Goal: Task Accomplishment & Management: Manage account settings

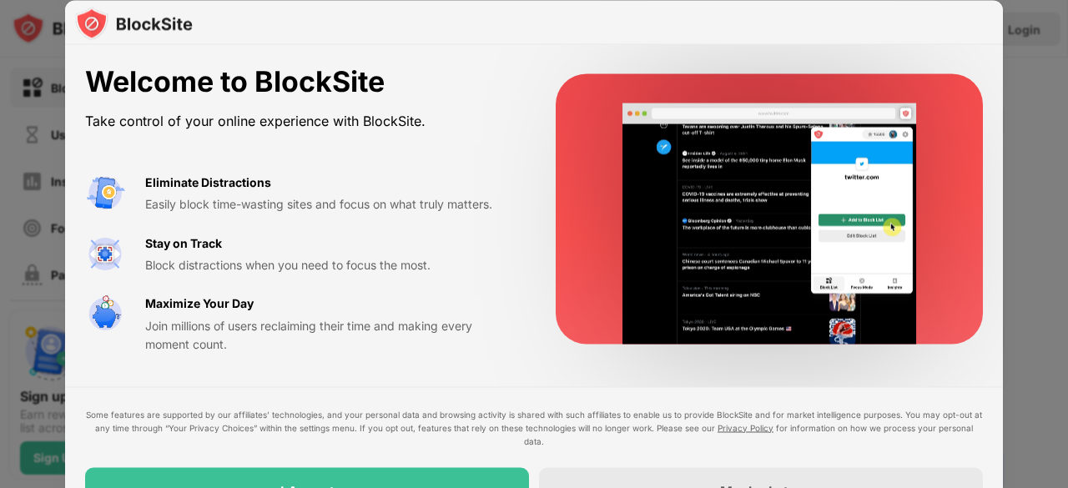
click at [267, 197] on div "Easily block time-wasting sites and focus on what truly matters." at bounding box center [330, 204] width 370 height 18
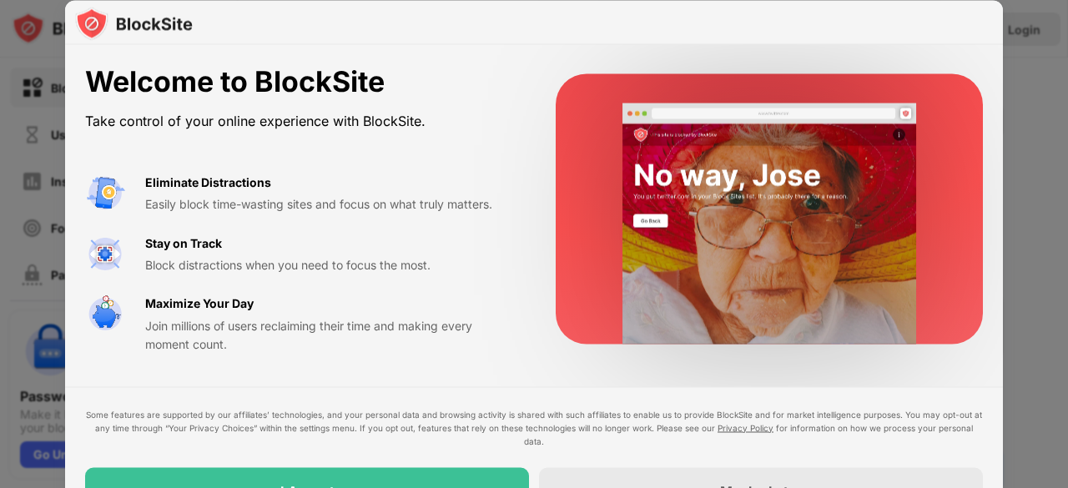
drag, startPoint x: 1058, startPoint y: 177, endPoint x: 1013, endPoint y: 304, distance: 134.8
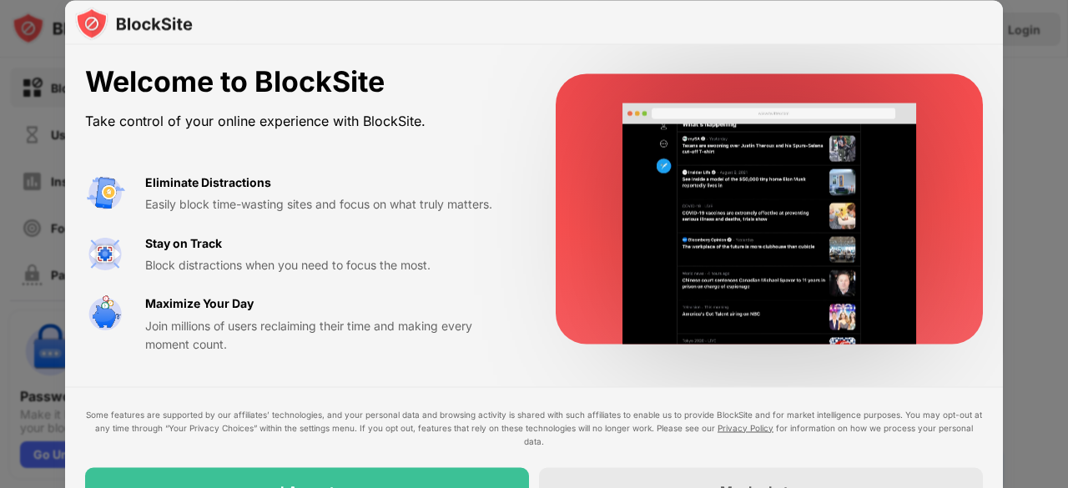
click at [1035, 277] on div at bounding box center [534, 244] width 1068 height 488
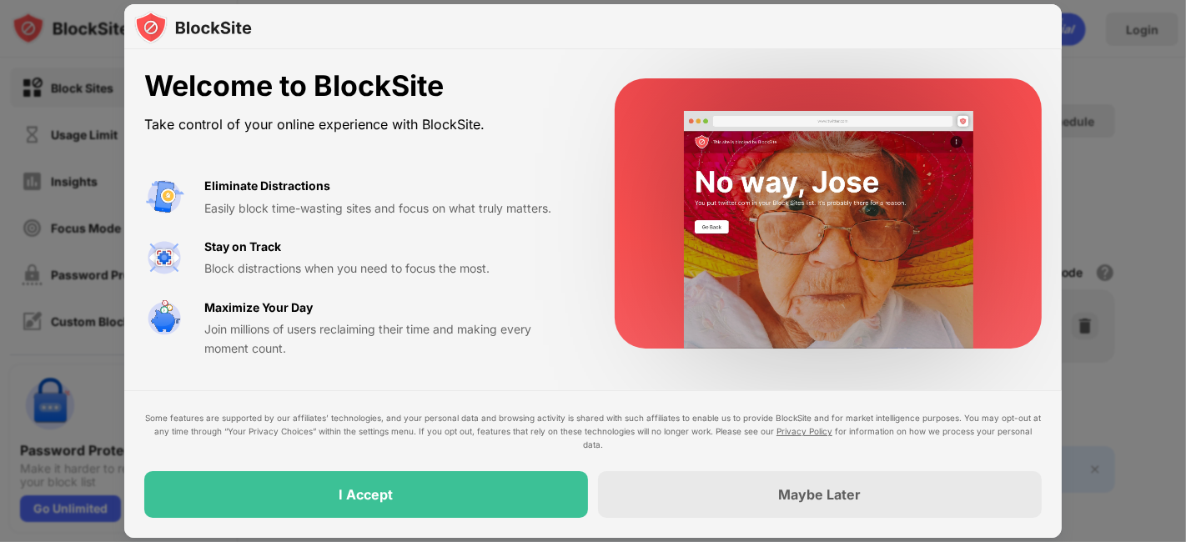
drag, startPoint x: 1009, startPoint y: 2, endPoint x: 588, endPoint y: 368, distance: 558.1
click at [588, 368] on div "Welcome to BlockSite Take control of your online experience with BlockSite. Eli…" at bounding box center [593, 213] width 938 height 329
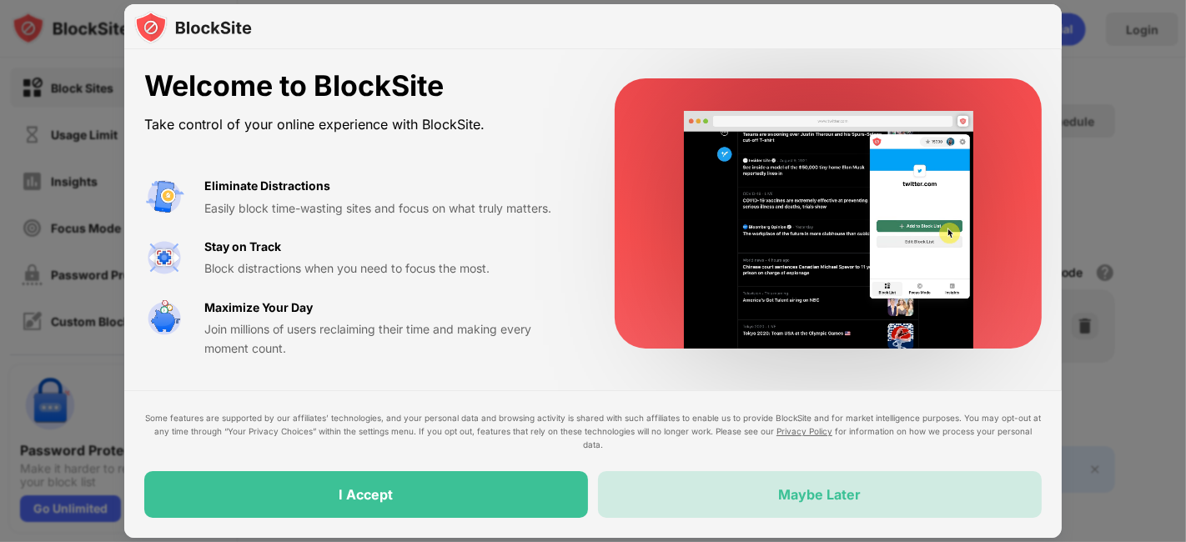
click at [752, 487] on div "Maybe Later" at bounding box center [820, 494] width 444 height 47
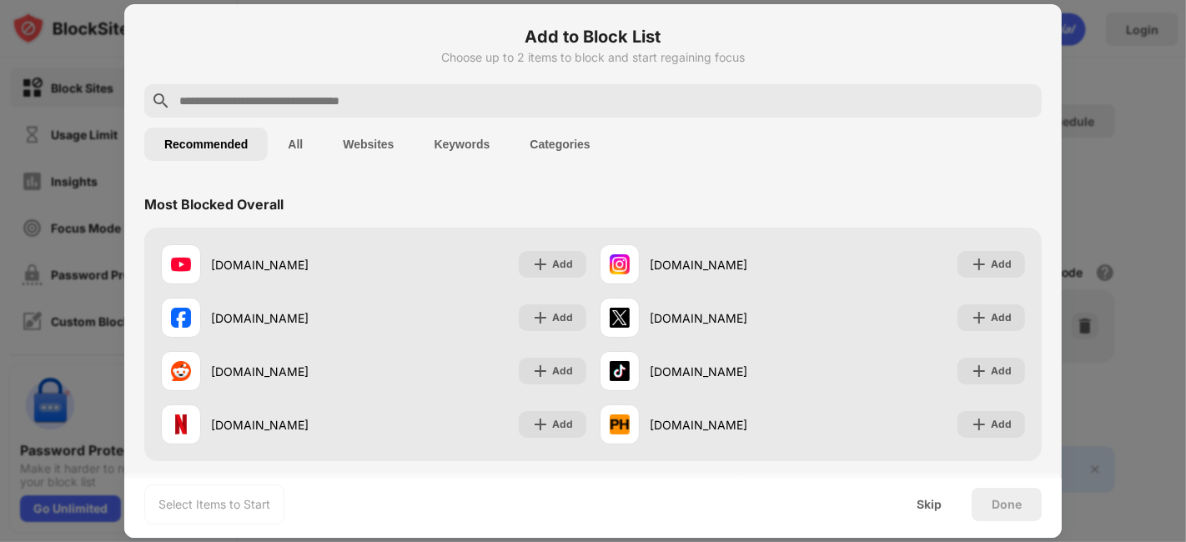
click at [463, 98] on input "text" at bounding box center [606, 101] width 857 height 20
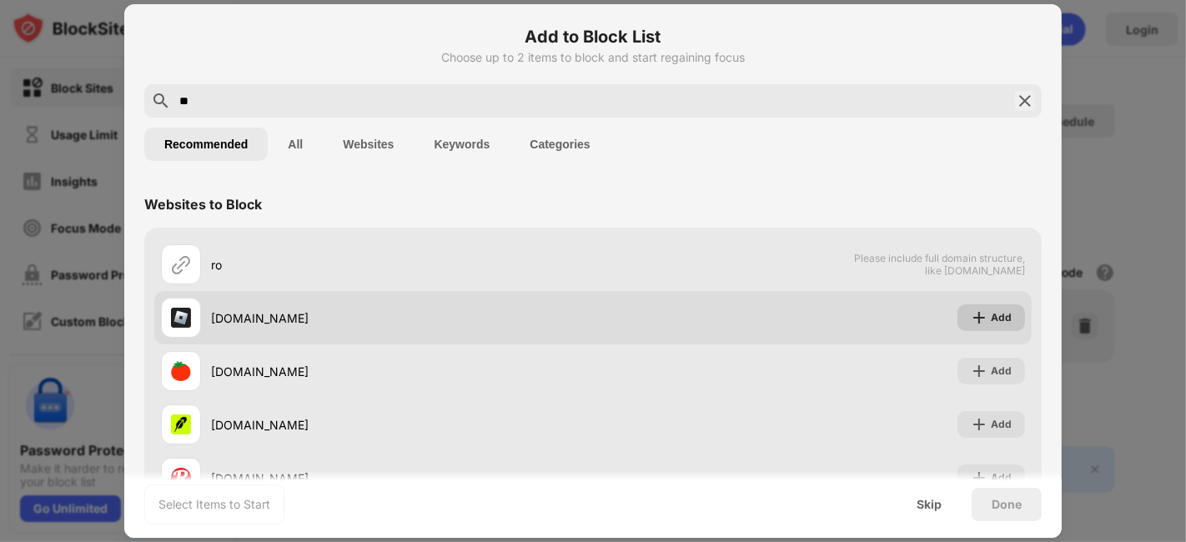
type input "**"
click at [986, 308] on div "Add" at bounding box center [992, 317] width 68 height 27
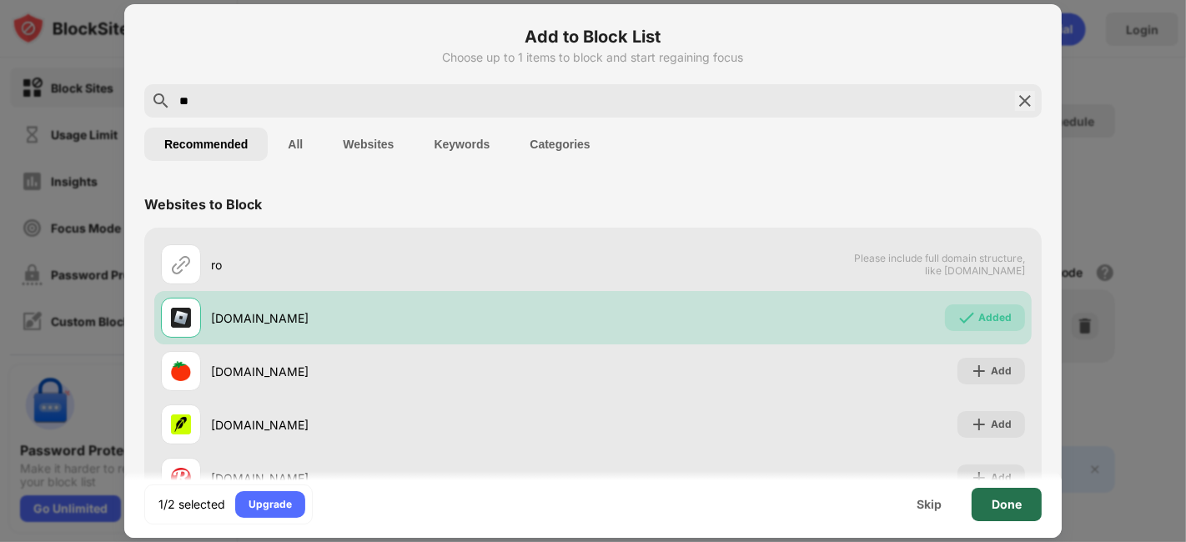
click at [994, 487] on div "Done" at bounding box center [1007, 504] width 70 height 33
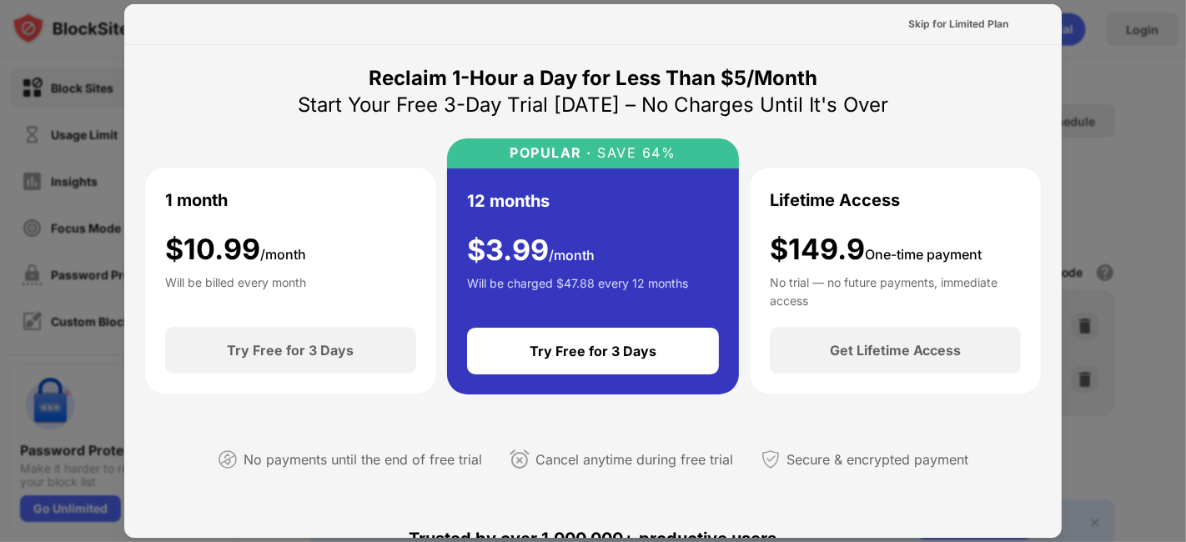
click at [96, 303] on div at bounding box center [593, 271] width 1186 height 542
click at [274, 18] on div "Skip for Limited Plan" at bounding box center [593, 24] width 938 height 41
drag, startPoint x: 290, startPoint y: 18, endPoint x: 343, endPoint y: 21, distance: 52.7
click at [306, 20] on div "Skip for Limited Plan" at bounding box center [593, 24] width 938 height 41
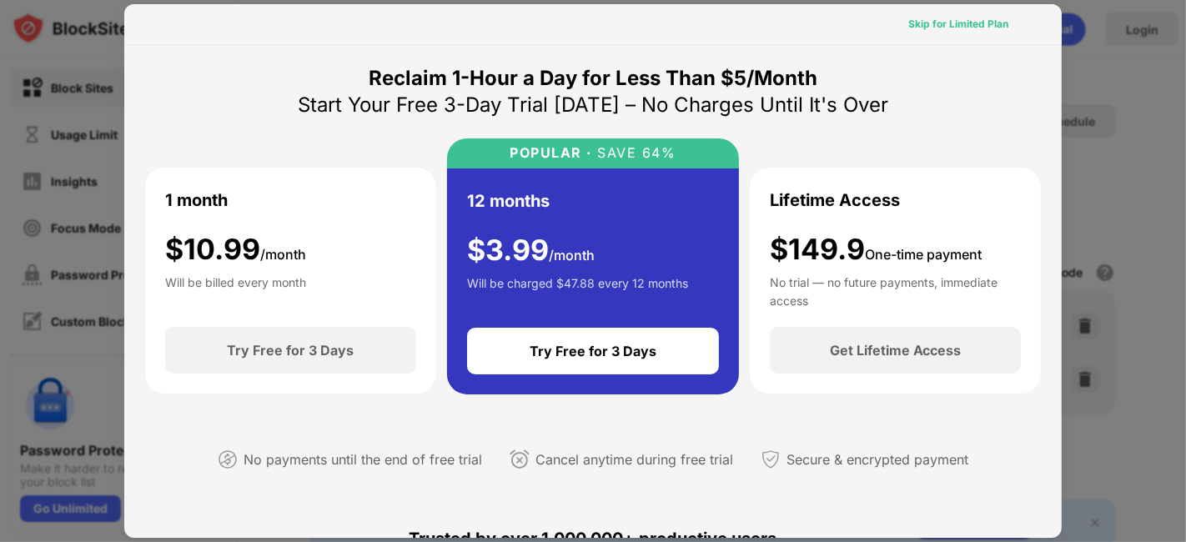
click at [977, 28] on div "Skip for Limited Plan" at bounding box center [958, 24] width 100 height 17
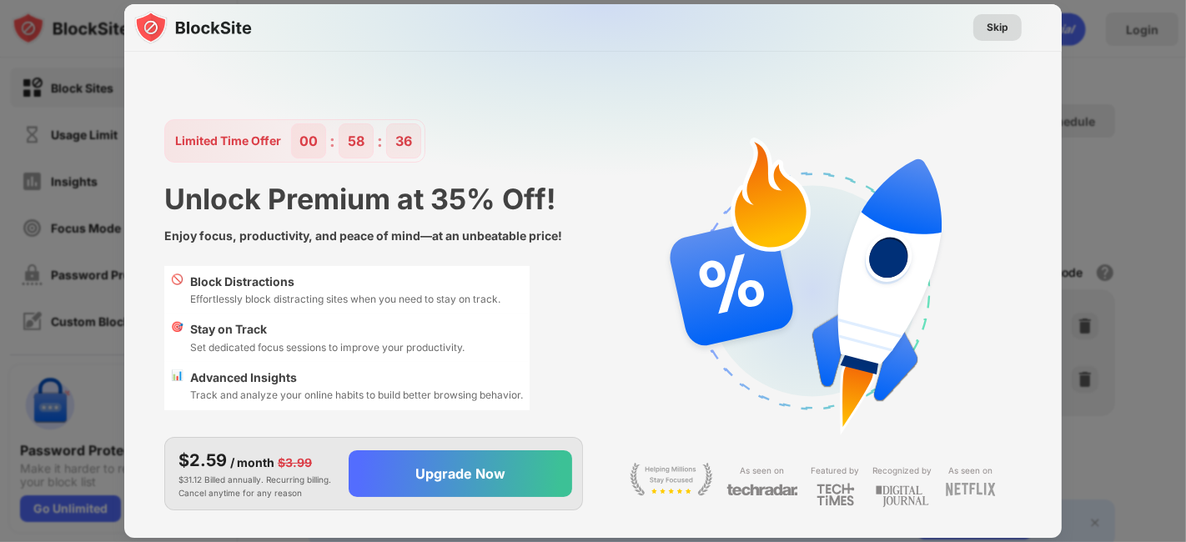
click at [1001, 34] on div "Skip" at bounding box center [998, 27] width 22 height 17
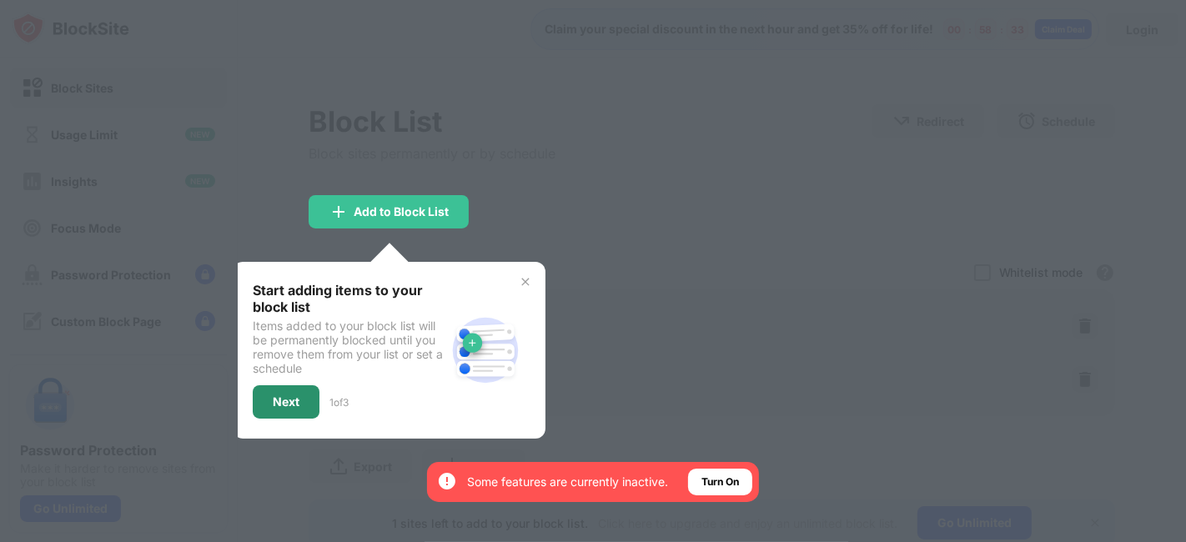
click at [285, 396] on div "Next" at bounding box center [286, 401] width 27 height 13
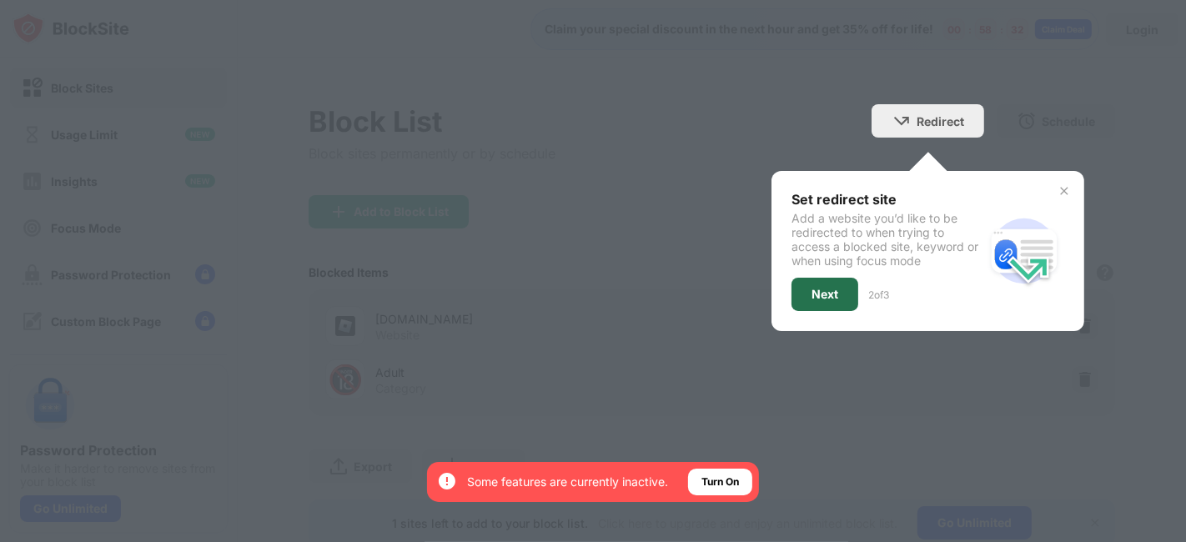
click at [827, 289] on div "Next" at bounding box center [825, 294] width 67 height 33
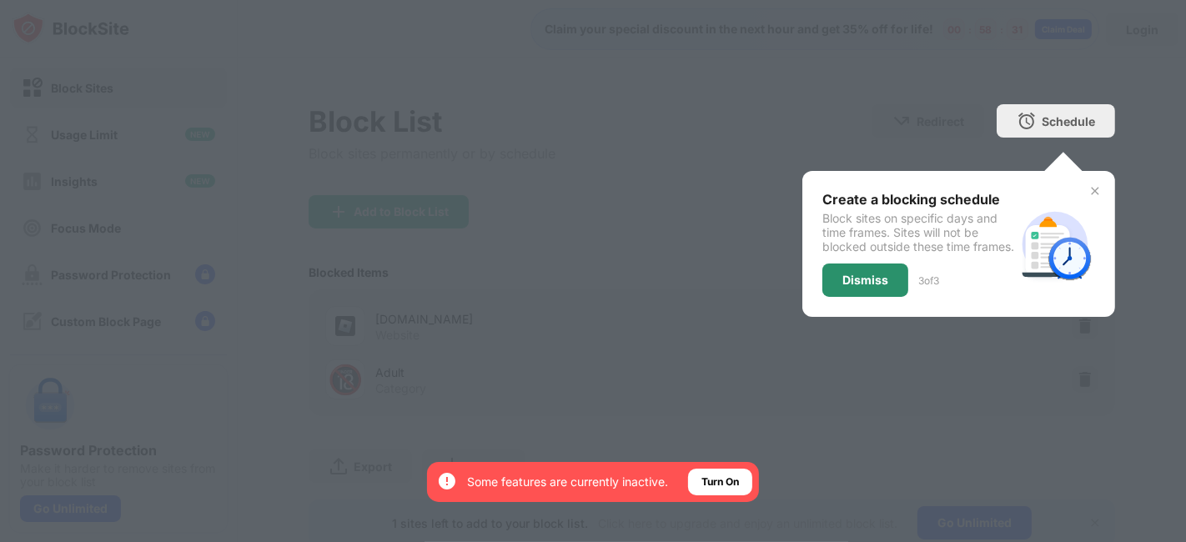
click at [867, 287] on div "Dismiss" at bounding box center [865, 280] width 46 height 13
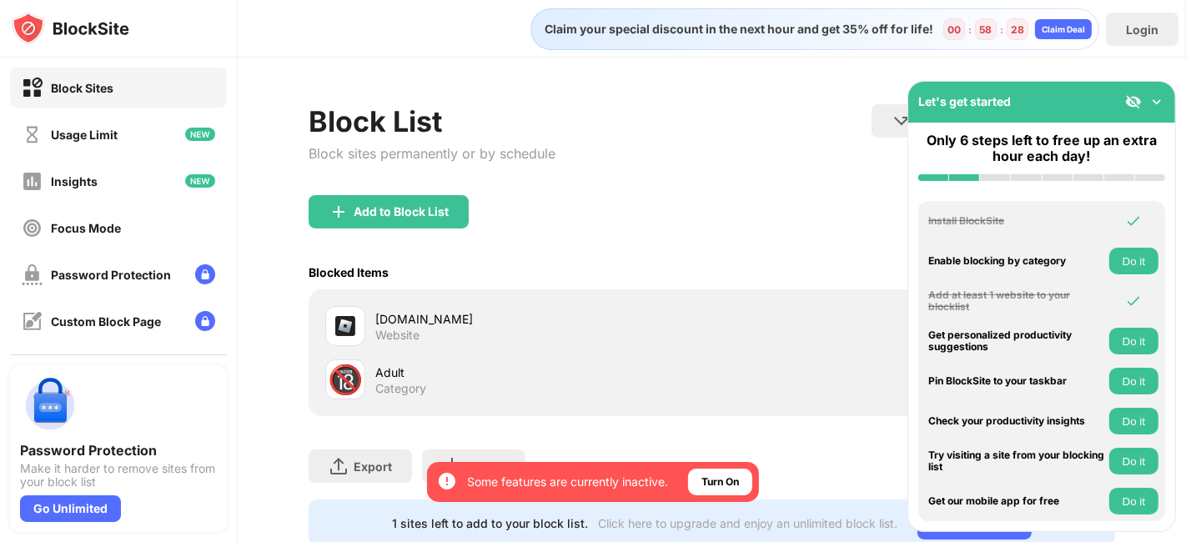
scroll to position [63, 0]
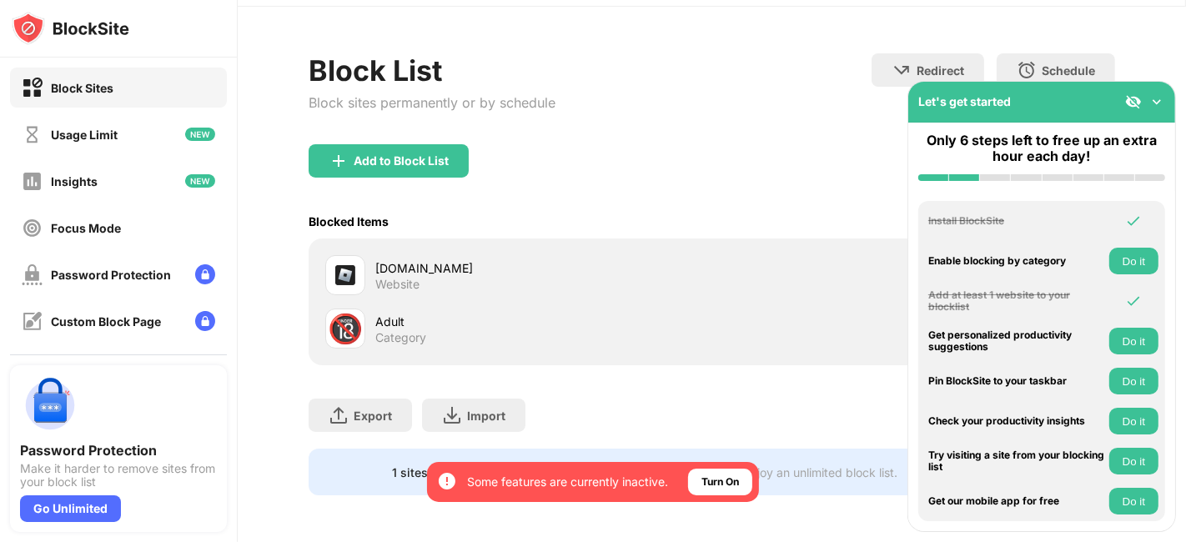
click at [1067, 100] on img at bounding box center [1157, 101] width 17 height 17
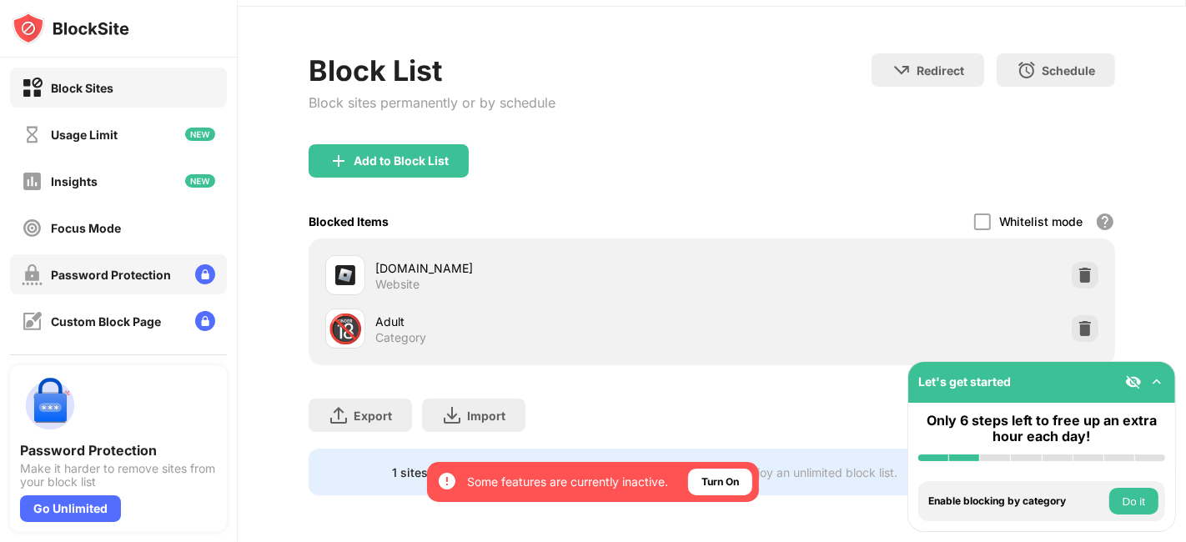
click at [133, 275] on div "Password Protection" at bounding box center [111, 275] width 120 height 14
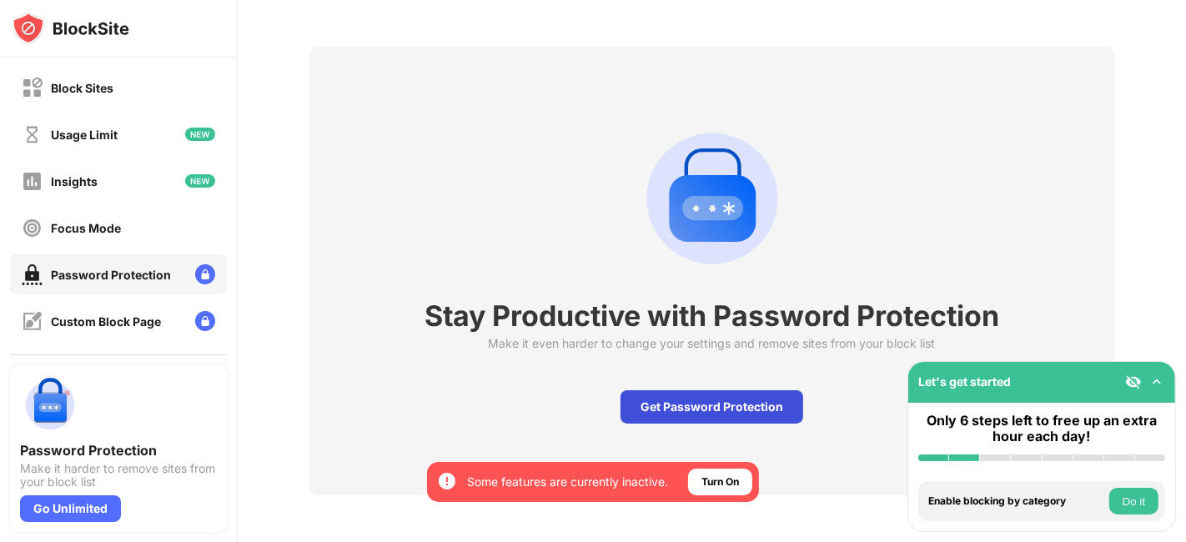
click at [738, 410] on div "Get Password Protection" at bounding box center [712, 406] width 183 height 33
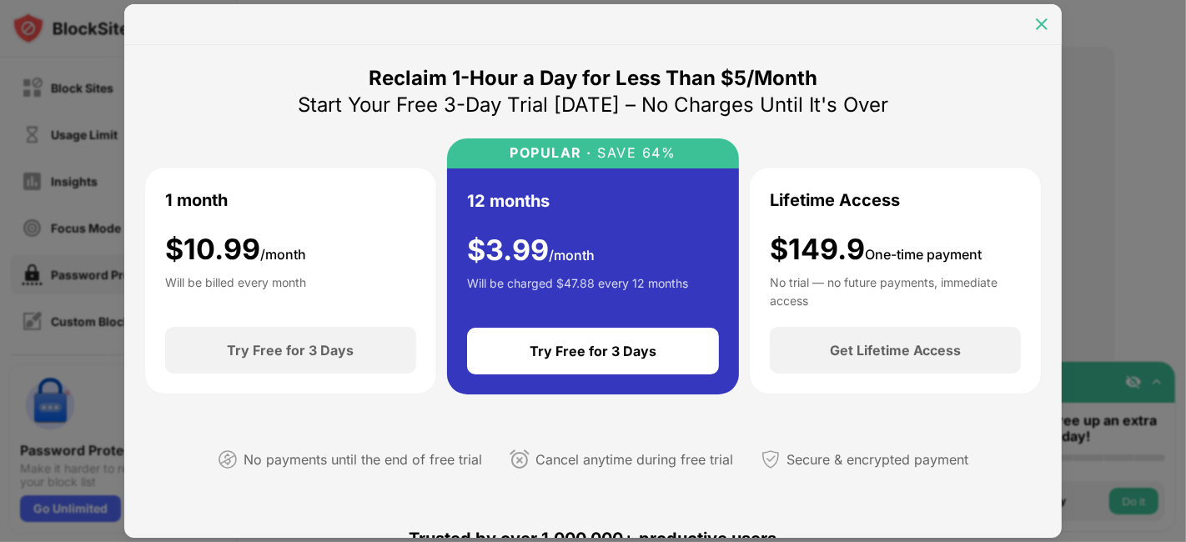
click at [1045, 20] on img at bounding box center [1041, 24] width 17 height 17
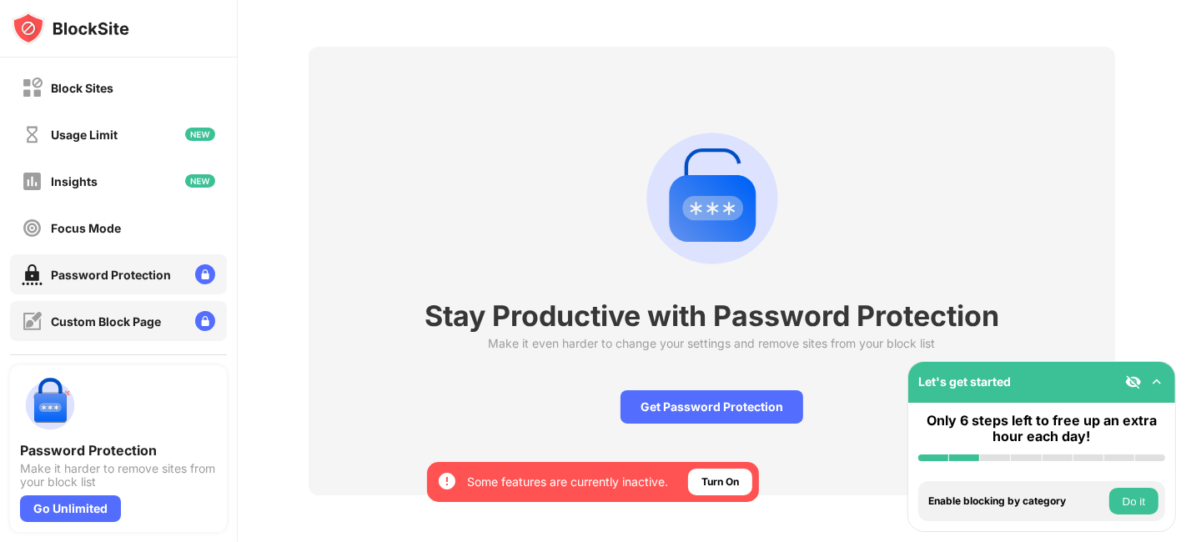
click at [118, 333] on div "Custom Block Page" at bounding box center [118, 321] width 217 height 40
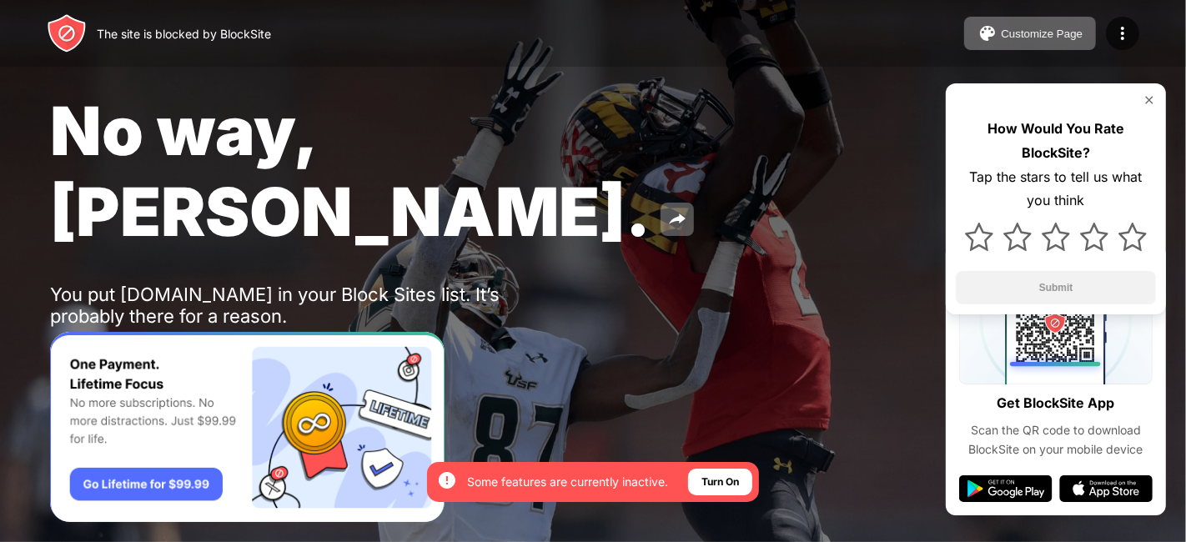
click at [219, 344] on button "Password Protection" at bounding box center [182, 360] width 179 height 33
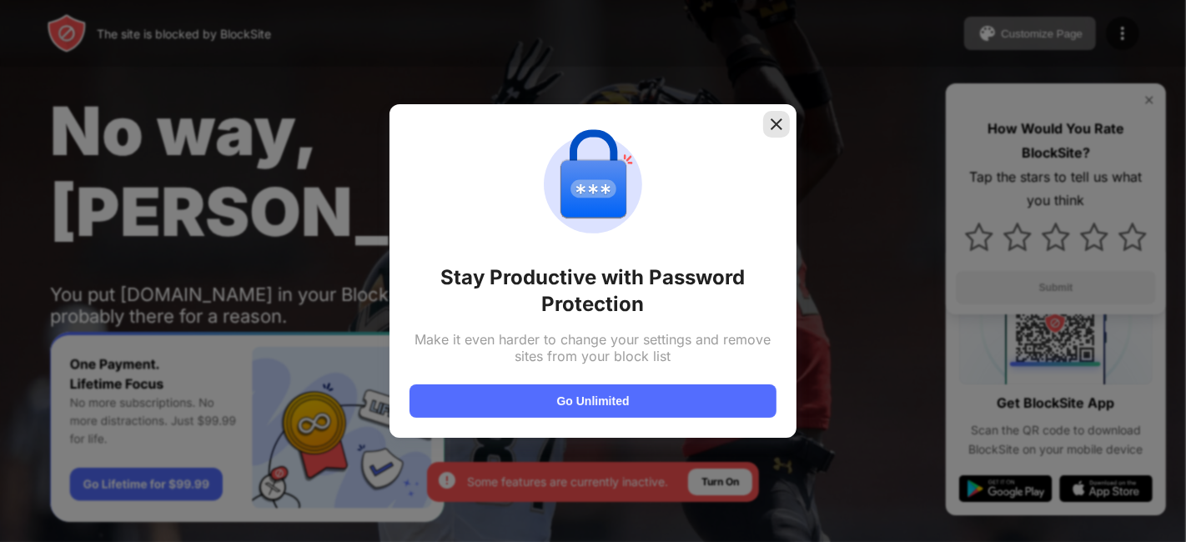
click at [775, 128] on img at bounding box center [776, 124] width 17 height 17
